Goal: Check status: Check status

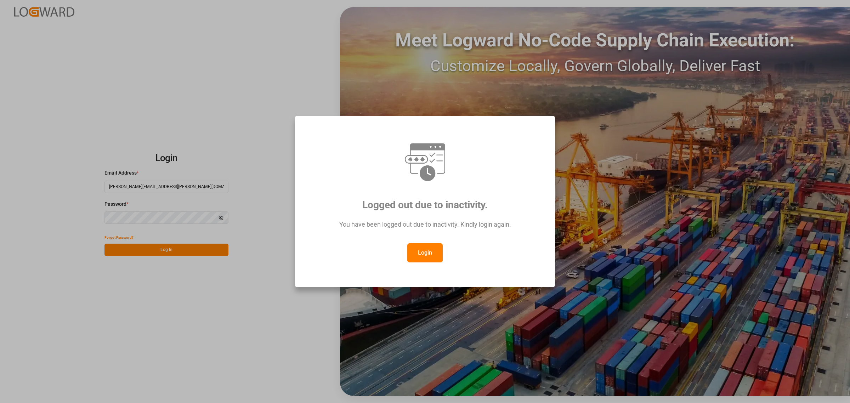
click at [424, 256] on button "Login" at bounding box center [424, 252] width 35 height 19
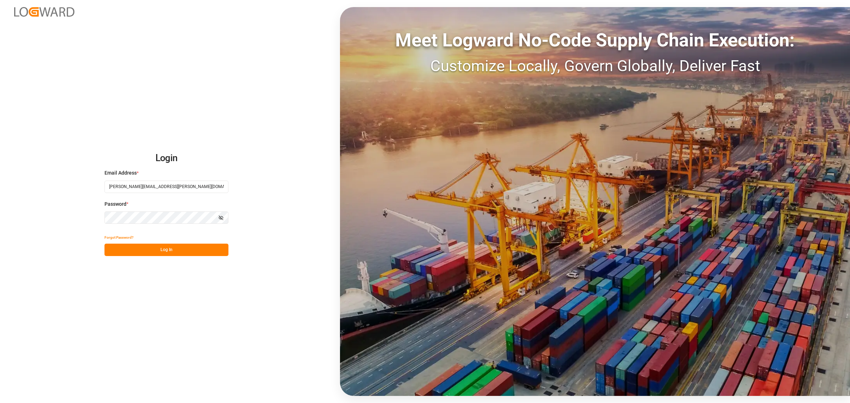
click at [190, 252] on button "Log In" at bounding box center [167, 250] width 124 height 12
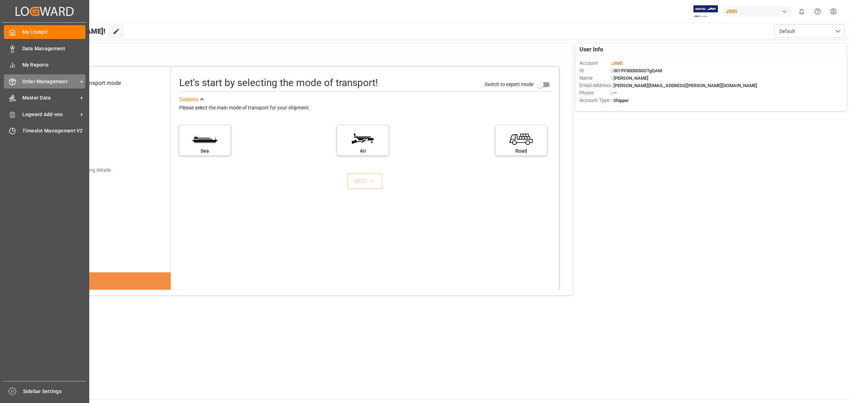
click at [54, 79] on span "Order Management" at bounding box center [50, 81] width 56 height 7
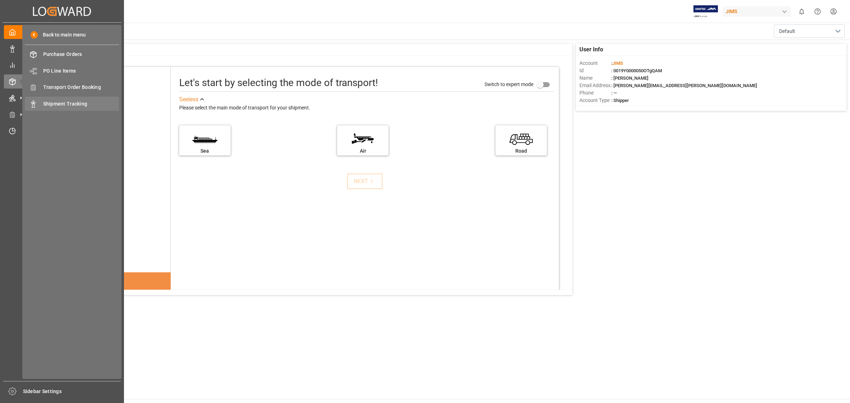
click at [94, 99] on div "Shipment Tracking Shipment Tracking" at bounding box center [72, 104] width 94 height 14
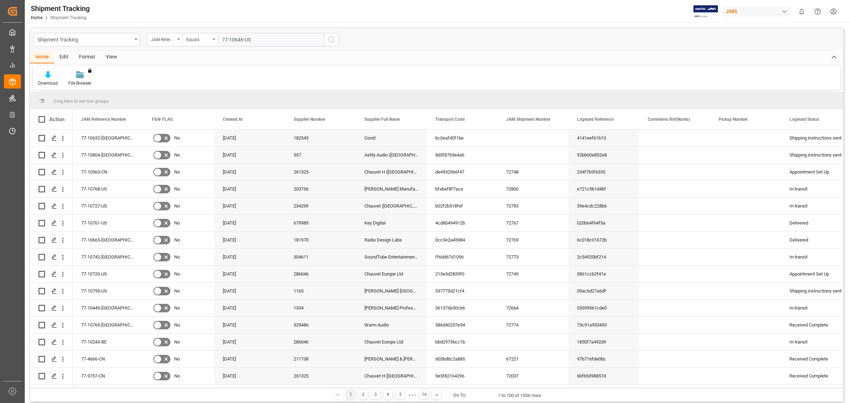
type input "77-10646-US"
click at [332, 38] on icon "search button" at bounding box center [331, 39] width 9 height 9
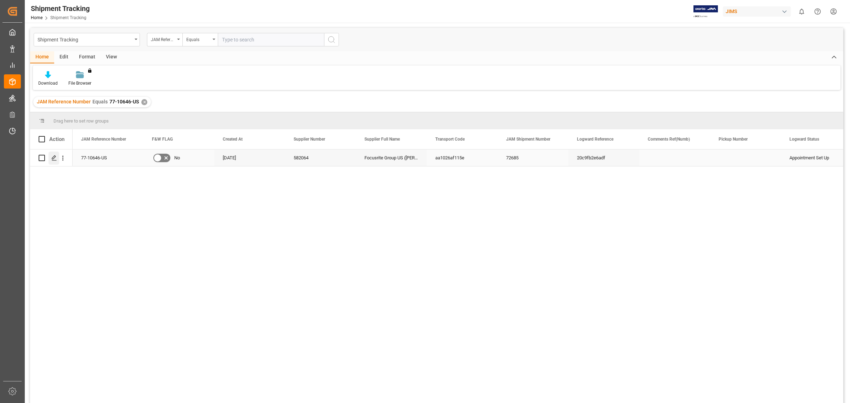
click at [55, 158] on icon "Press SPACE to select this row." at bounding box center [54, 158] width 6 height 6
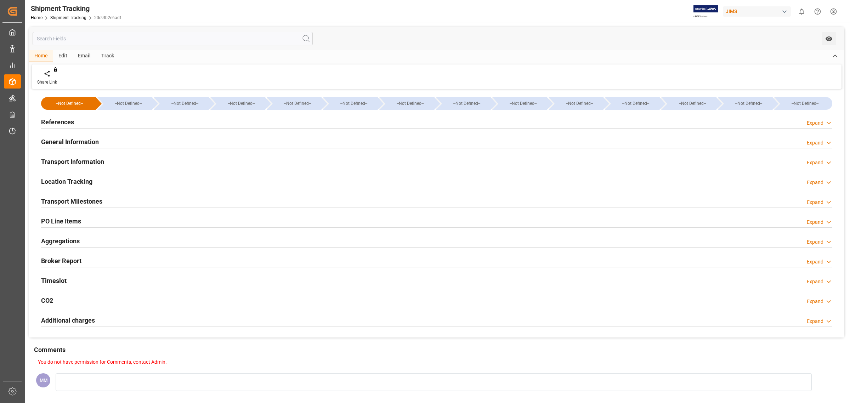
type input "[DATE] 10:00"
type input "[DATE] 13:52"
click at [64, 275] on div "Timeslot" at bounding box center [54, 279] width 26 height 13
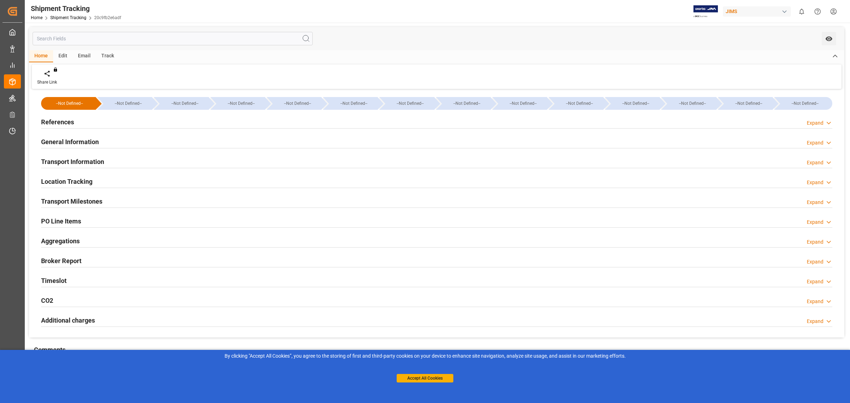
click at [82, 277] on div "Timeslot Expand" at bounding box center [436, 279] width 791 height 13
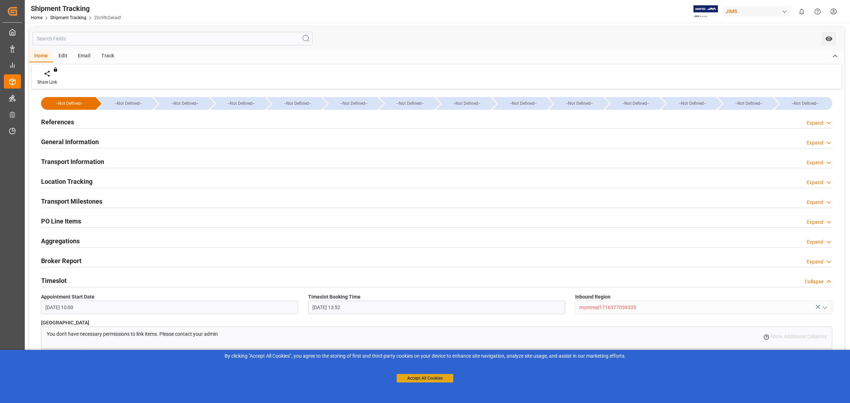
click at [441, 376] on button "Accept All Cookies" at bounding box center [425, 378] width 57 height 9
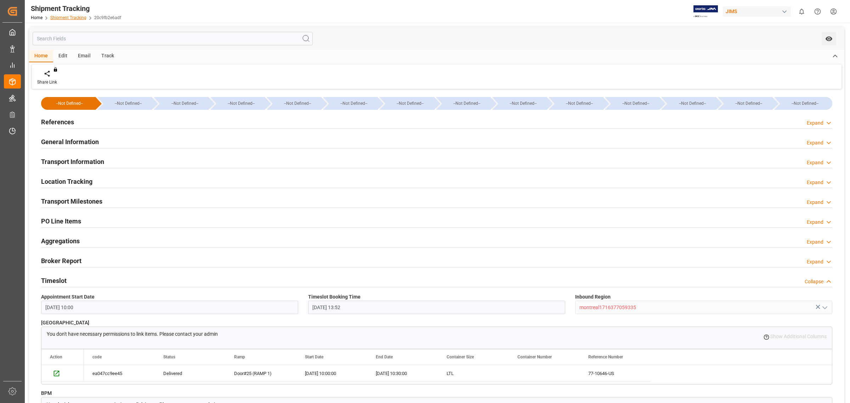
click at [67, 18] on link "Shipment Tracking" at bounding box center [68, 17] width 36 height 5
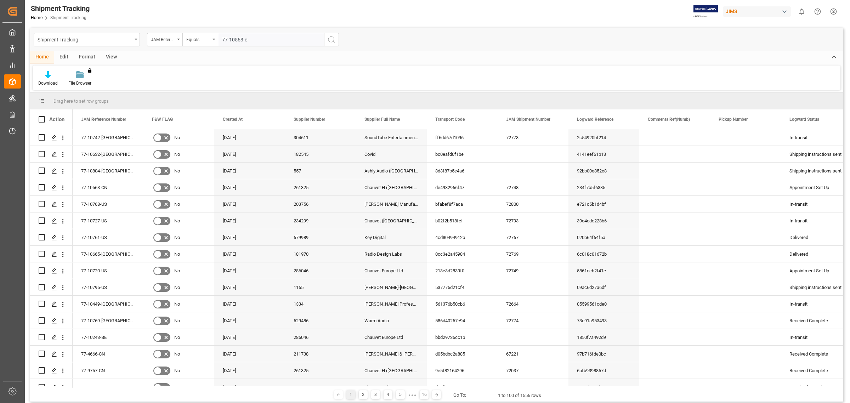
type input "77-10563-cn"
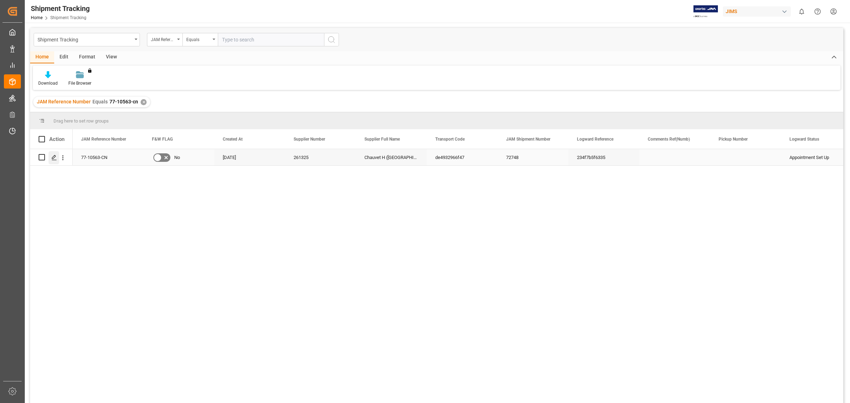
click at [52, 152] on div "Press SPACE to select this row." at bounding box center [54, 157] width 11 height 13
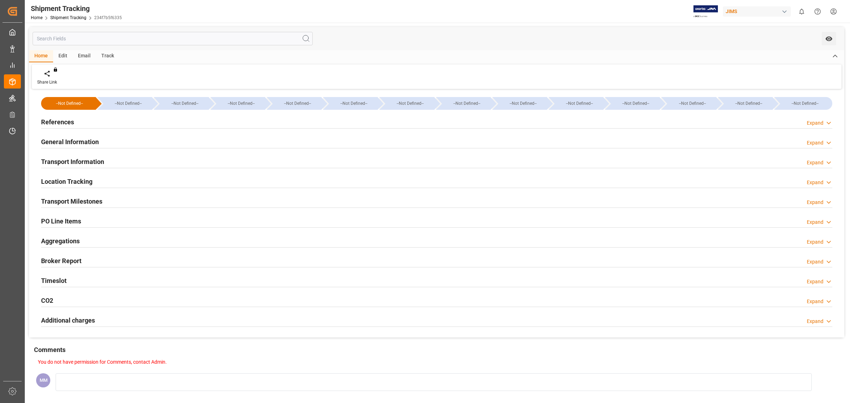
type input "[DATE] 00:00"
type input "[DATE] 16:00"
type input "[DATE] 15:06"
type input "[DATE] 17:50"
type input "[DATE] 20:03"
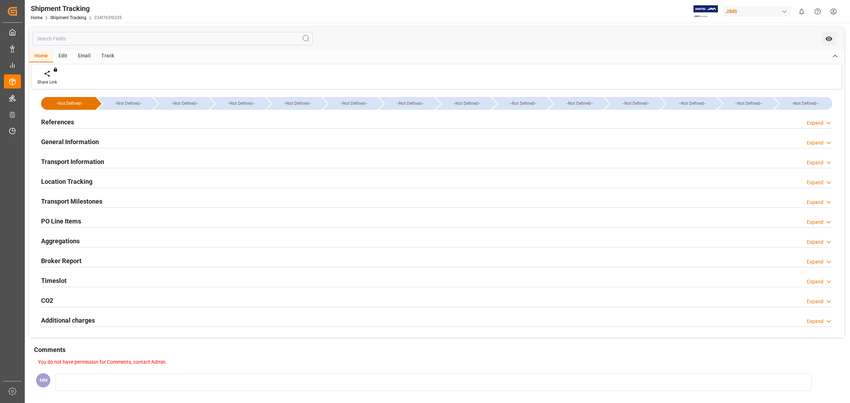
type input "[DATE]"
type input "[DATE] 11:17"
type input "[DATE] 17:00"
click at [84, 201] on h2 "Transport Milestones" at bounding box center [71, 202] width 61 height 10
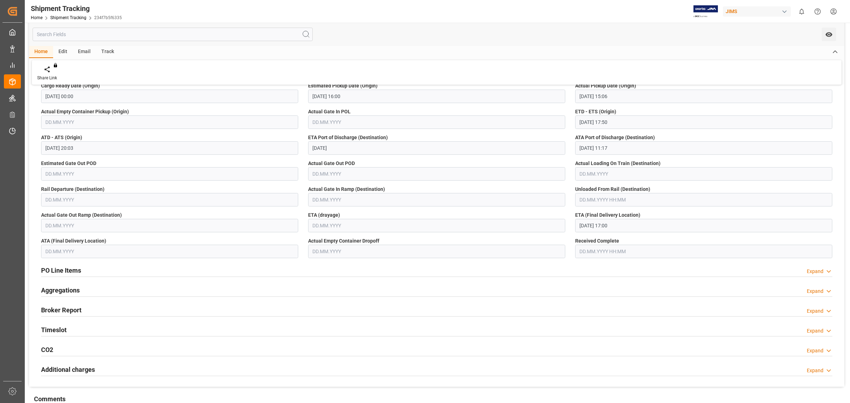
scroll to position [133, 0]
click at [71, 330] on div "Timeslot Expand" at bounding box center [436, 328] width 791 height 13
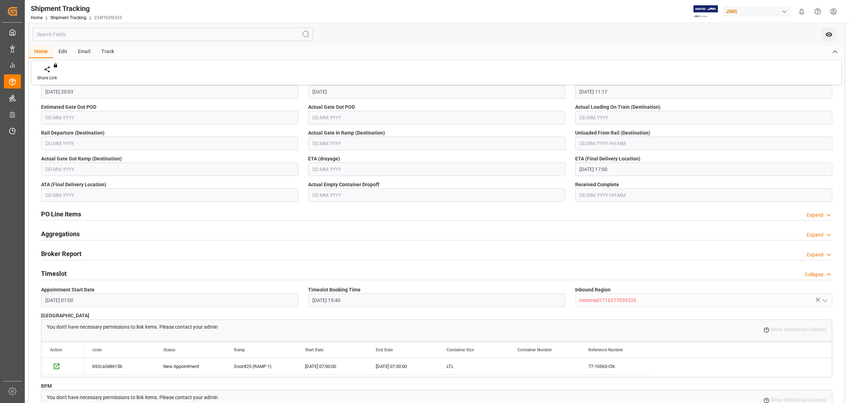
scroll to position [221, 0]
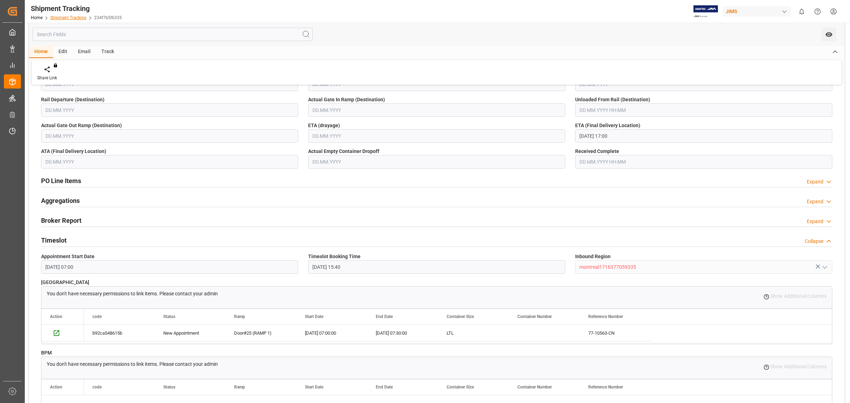
drag, startPoint x: 66, startPoint y: 21, endPoint x: 70, endPoint y: 17, distance: 5.5
click at [66, 20] on div "Shipment Tracking Home Shipment Tracking 234f7b5f6335" at bounding box center [76, 11] width 96 height 23
click at [70, 17] on link "Shipment Tracking" at bounding box center [68, 17] width 36 height 5
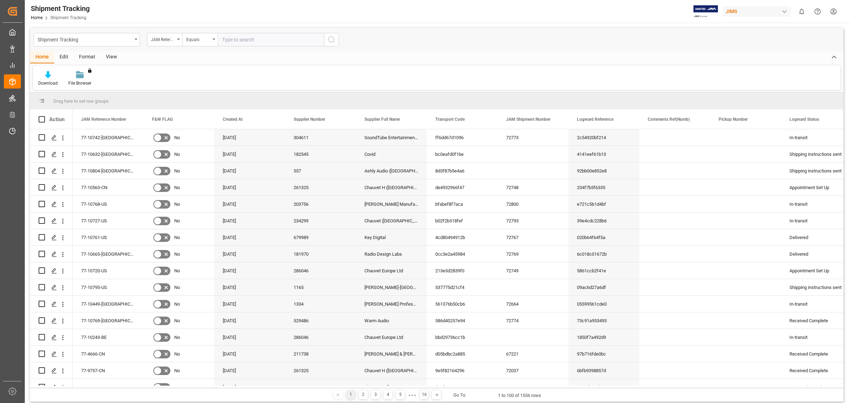
click at [242, 40] on input "text" at bounding box center [271, 39] width 106 height 13
type input "77-10243-be"
click at [334, 36] on icon "search button" at bounding box center [331, 39] width 9 height 9
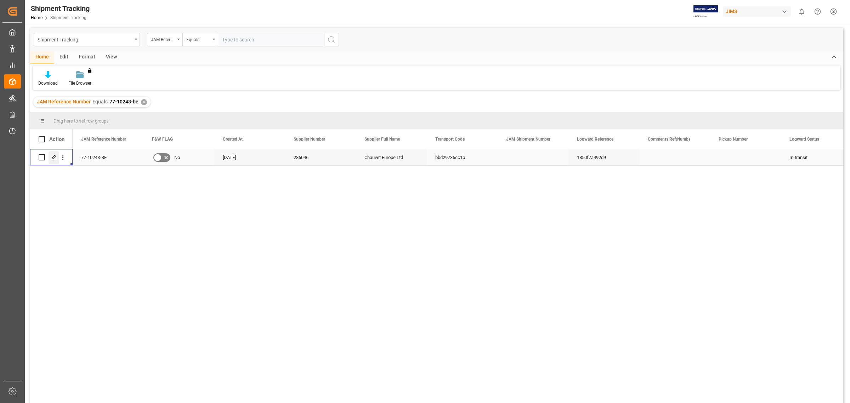
click at [54, 160] on div "Press SPACE to select this row." at bounding box center [54, 157] width 11 height 13
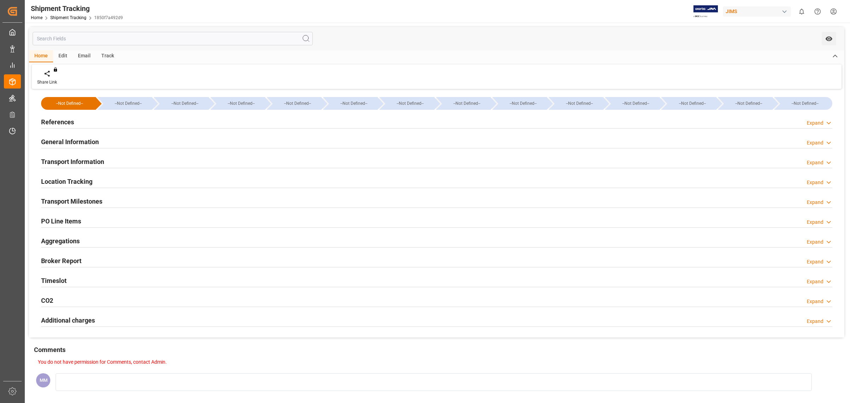
click at [145, 139] on div "General Information Expand" at bounding box center [436, 141] width 791 height 13
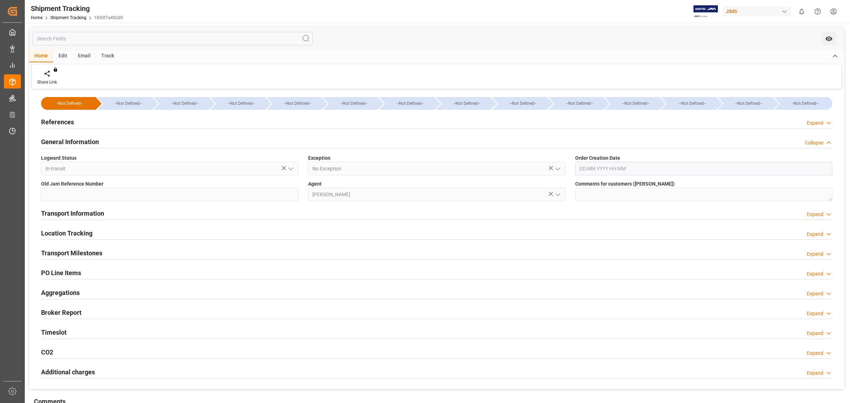
click at [75, 140] on h2 "General Information" at bounding box center [70, 142] width 58 height 10
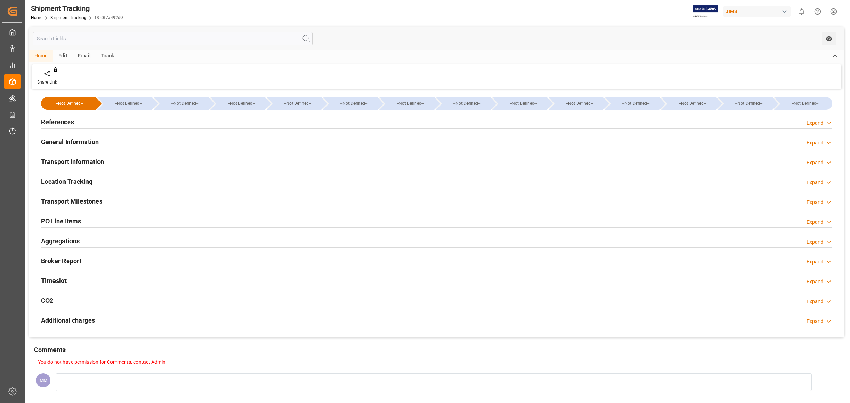
click at [94, 160] on h2 "Transport Information" at bounding box center [72, 162] width 63 height 10
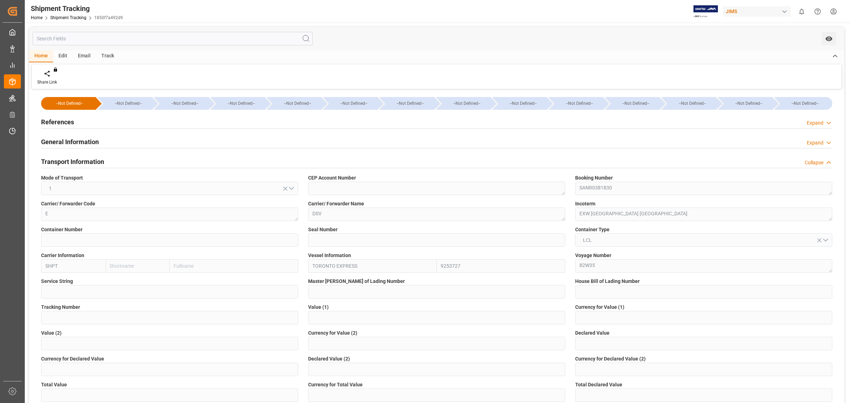
click at [100, 162] on h2 "Transport Information" at bounding box center [72, 162] width 63 height 10
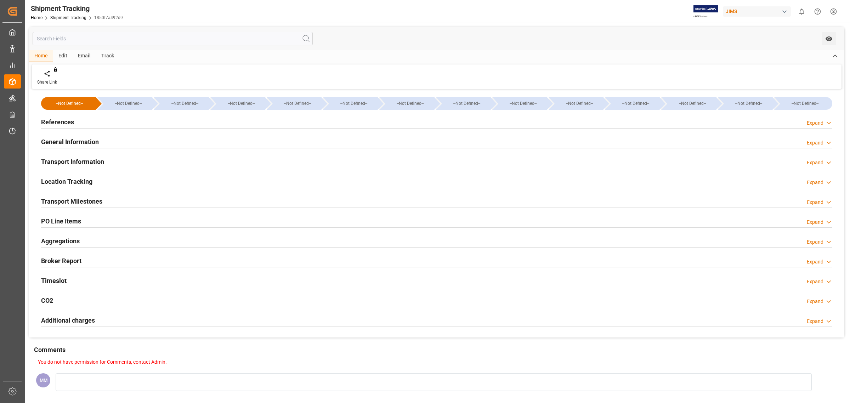
click at [89, 200] on h2 "Transport Milestones" at bounding box center [71, 202] width 61 height 10
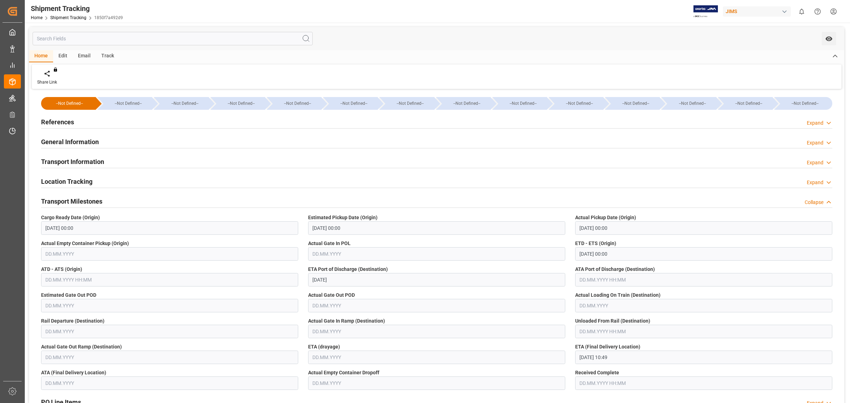
scroll to position [44, 0]
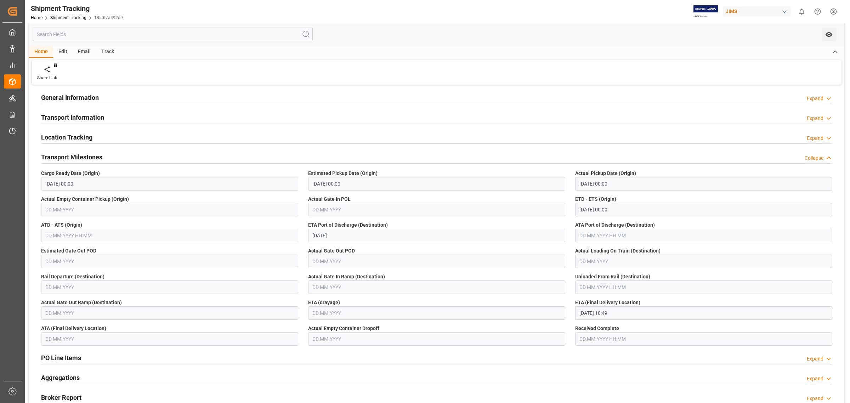
click at [95, 157] on h2 "Transport Milestones" at bounding box center [71, 157] width 61 height 10
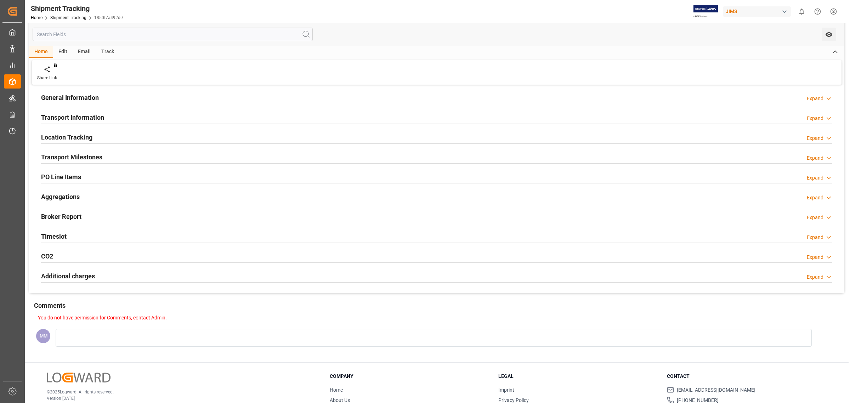
click at [102, 97] on div "General Information Expand" at bounding box center [436, 96] width 791 height 13
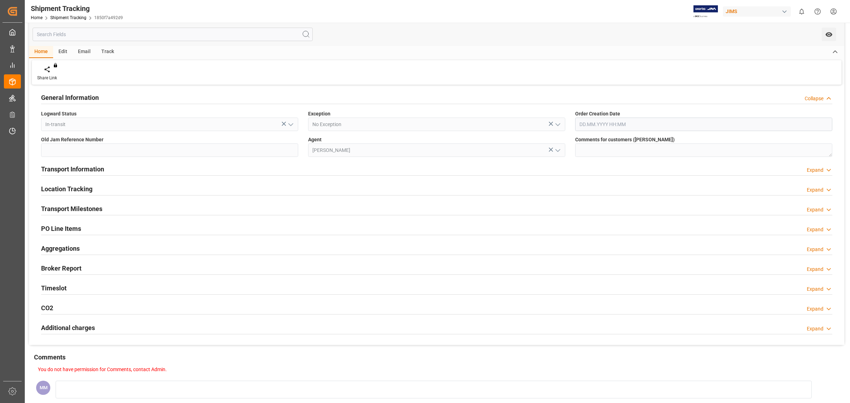
scroll to position [0, 0]
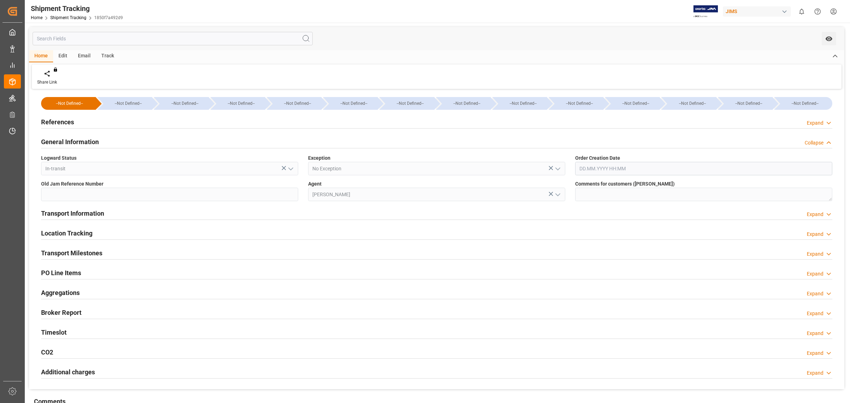
click at [82, 123] on div "References Expand" at bounding box center [436, 121] width 791 height 13
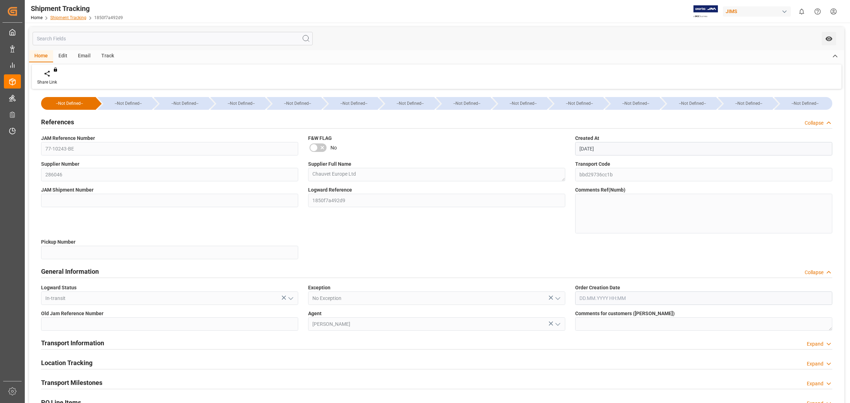
click at [69, 15] on link "Shipment Tracking" at bounding box center [68, 17] width 36 height 5
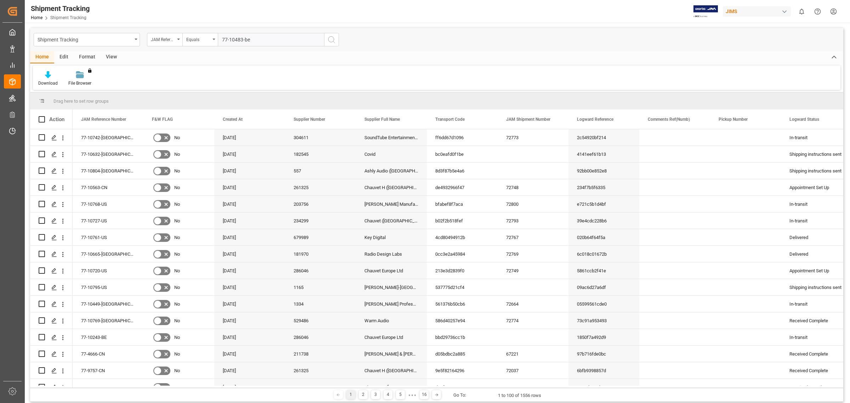
type input "77-10483-be"
click at [337, 43] on button "search button" at bounding box center [331, 39] width 15 height 13
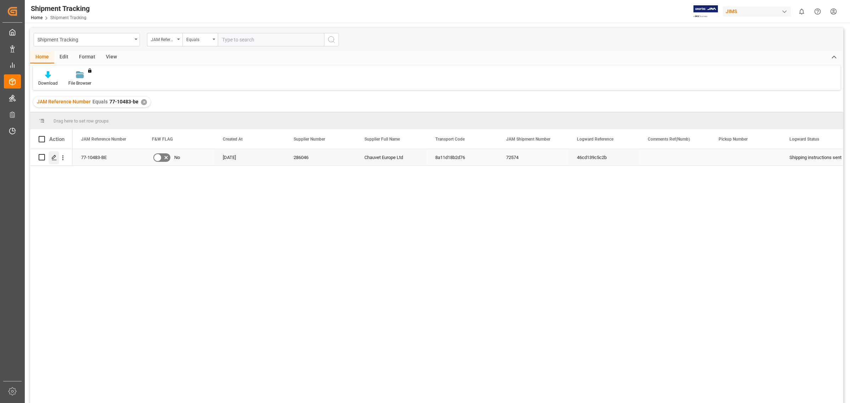
click at [55, 157] on polygon "Press SPACE to select this row." at bounding box center [54, 157] width 4 height 4
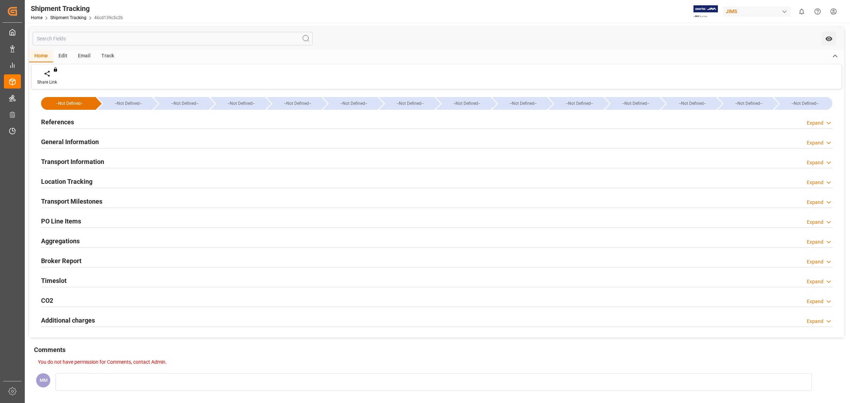
type input "[DATE]"
click at [87, 120] on div "References Expand" at bounding box center [436, 121] width 791 height 13
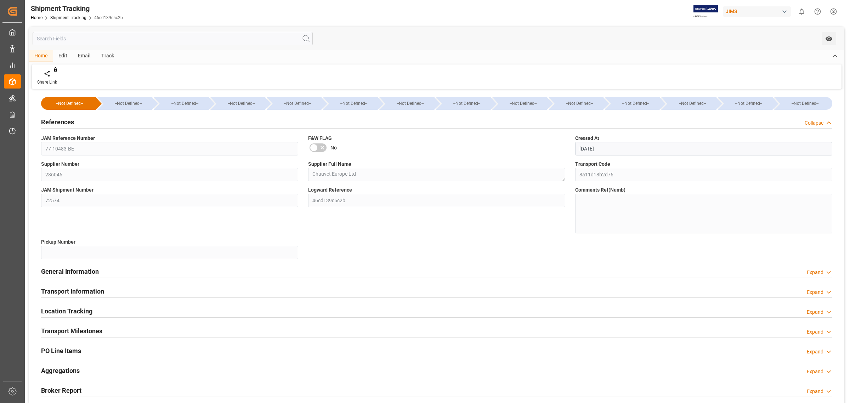
click at [67, 120] on h2 "References" at bounding box center [57, 122] width 33 height 10
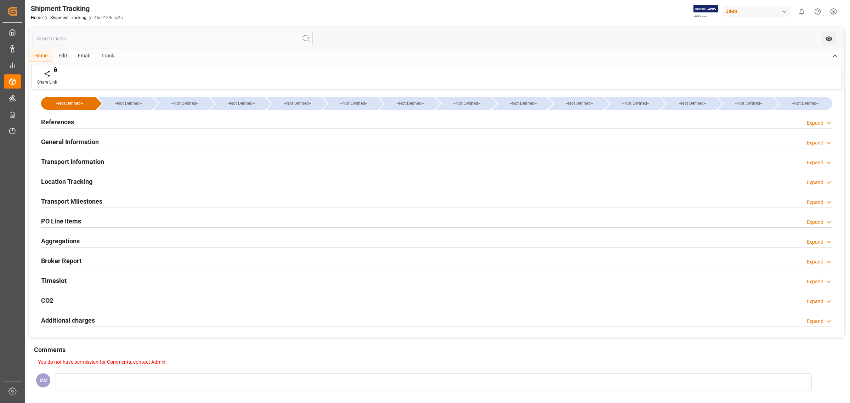
click at [87, 141] on h2 "General Information" at bounding box center [70, 142] width 58 height 10
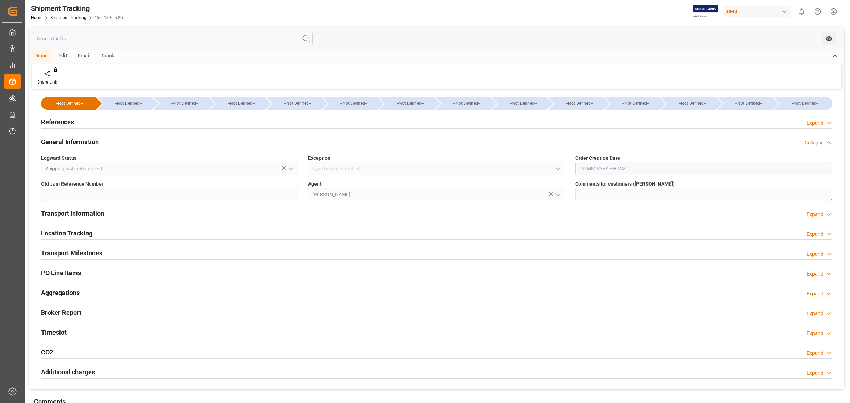
click at [89, 138] on h2 "General Information" at bounding box center [70, 142] width 58 height 10
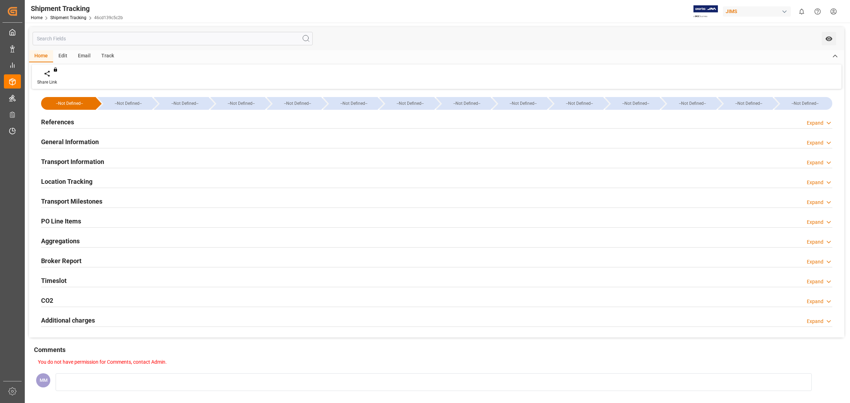
click at [89, 155] on div "Transport Information" at bounding box center [72, 160] width 63 height 13
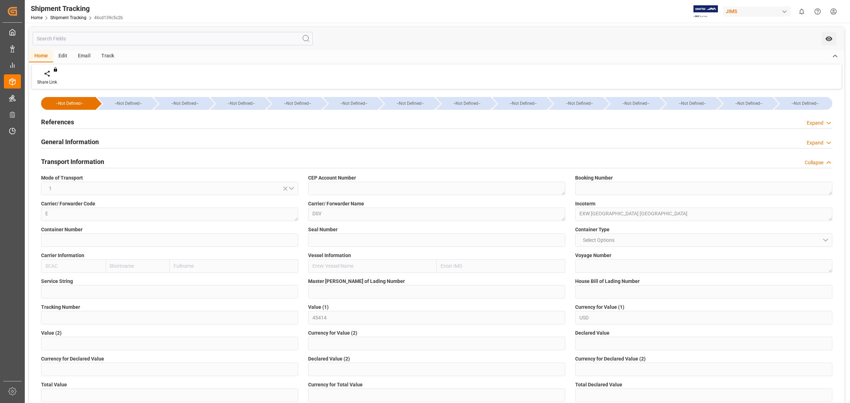
click at [89, 154] on div "Transport Information Collapse" at bounding box center [436, 162] width 801 height 20
click at [87, 160] on h2 "Transport Information" at bounding box center [72, 162] width 63 height 10
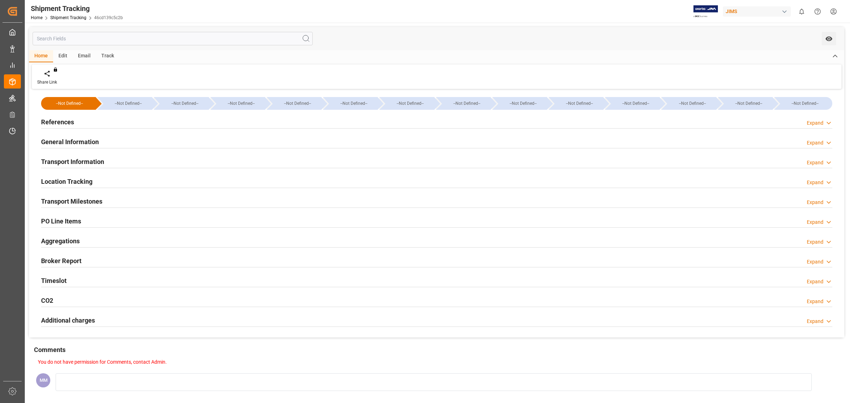
click at [90, 179] on h2 "Location Tracking" at bounding box center [66, 182] width 51 height 10
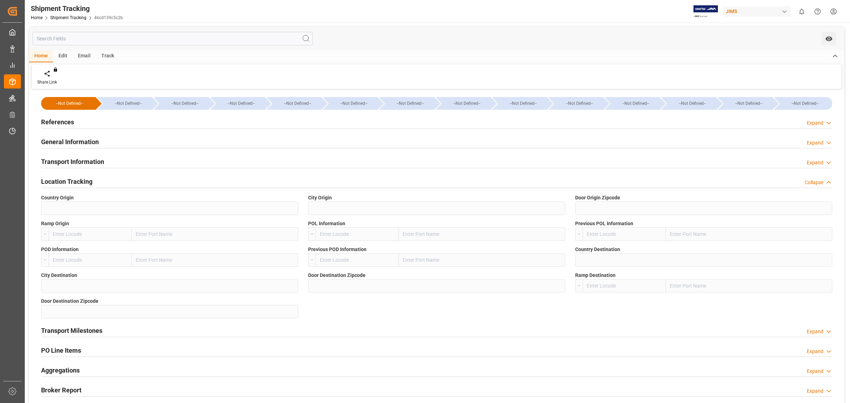
click at [90, 179] on h2 "Location Tracking" at bounding box center [66, 182] width 51 height 10
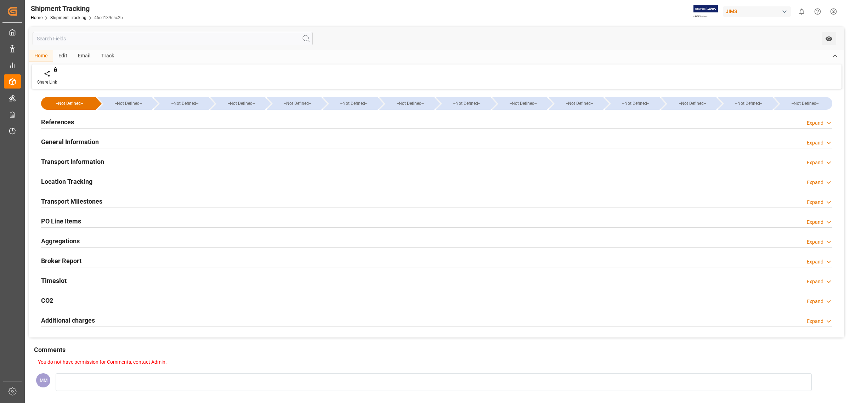
click at [91, 200] on h2 "Transport Milestones" at bounding box center [71, 202] width 61 height 10
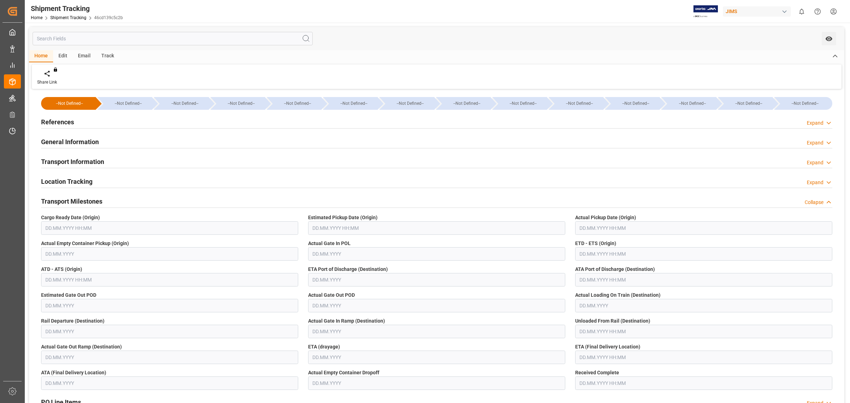
click at [91, 200] on h2 "Transport Milestones" at bounding box center [71, 202] width 61 height 10
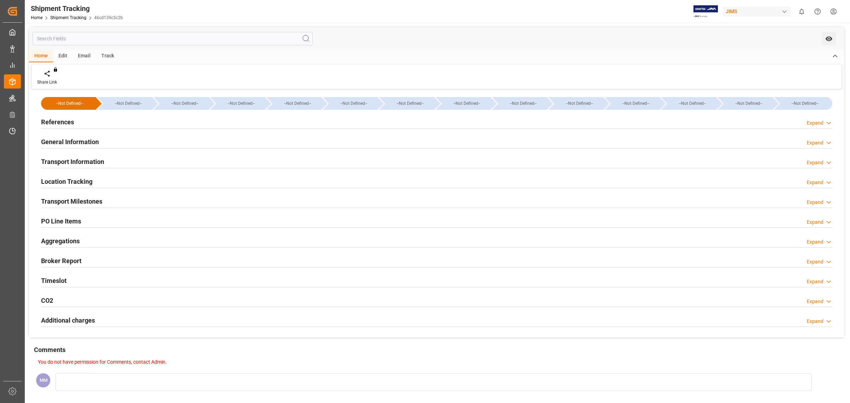
scroll to position [44, 0]
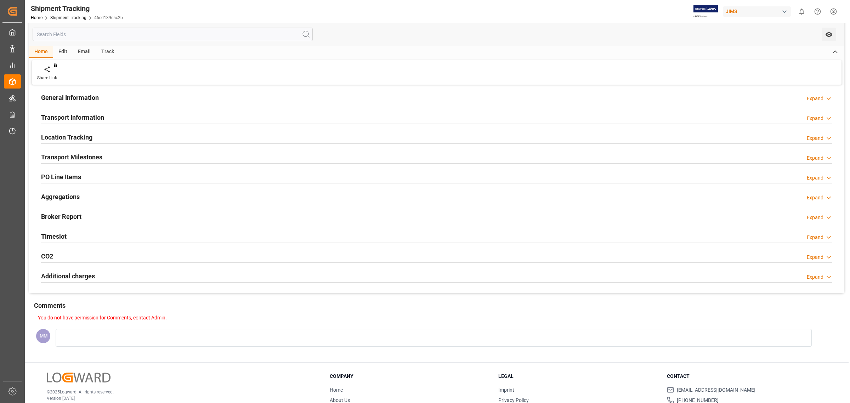
click at [74, 231] on div "Timeslot Expand" at bounding box center [436, 235] width 791 height 13
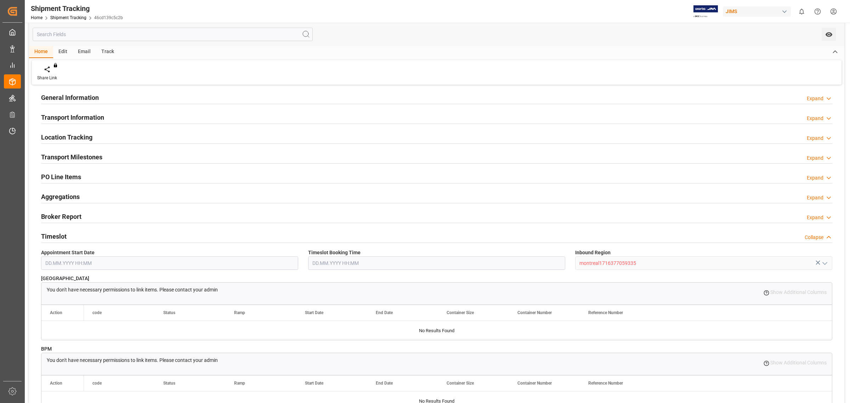
click at [74, 231] on div "Timeslot Collapse" at bounding box center [436, 235] width 791 height 13
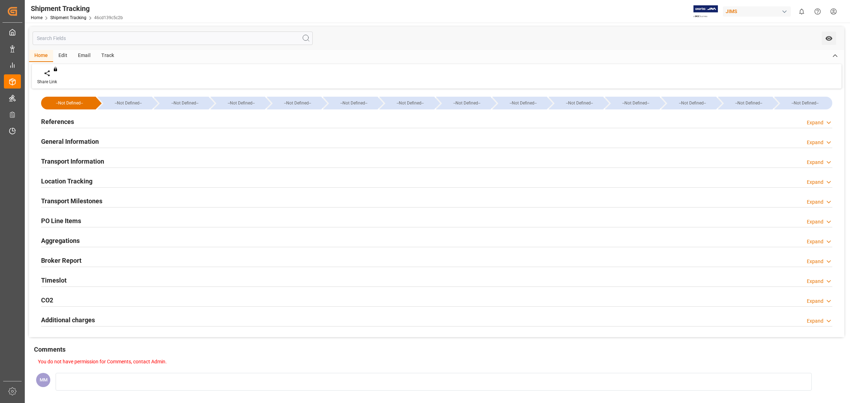
scroll to position [0, 0]
